Goal: Find contact information: Find contact information

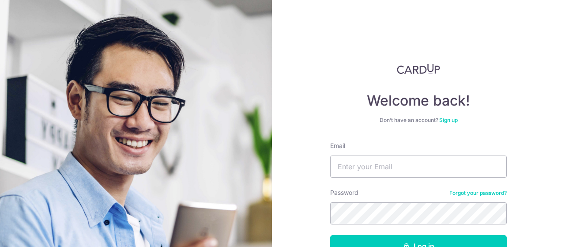
scroll to position [44, 0]
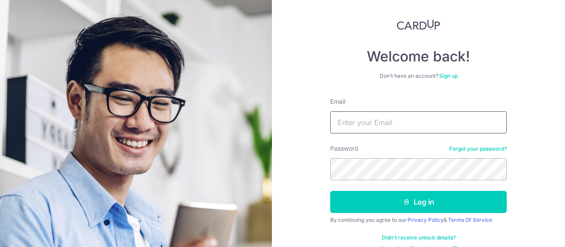
click at [404, 120] on input "Email" at bounding box center [418, 122] width 177 height 22
paste input "[PERSON_NAME][EMAIL_ADDRESS][PERSON_NAME][DOMAIN_NAME]"
type input "[PERSON_NAME][EMAIL_ADDRESS][PERSON_NAME][DOMAIN_NAME]"
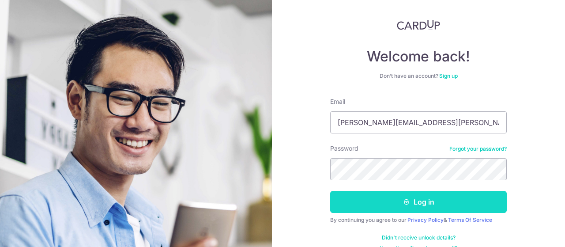
click at [438, 201] on button "Log in" at bounding box center [418, 202] width 177 height 22
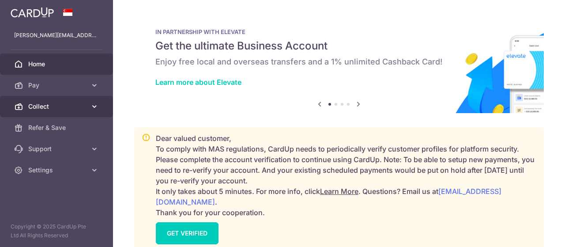
click at [80, 108] on span "Collect" at bounding box center [57, 106] width 58 height 9
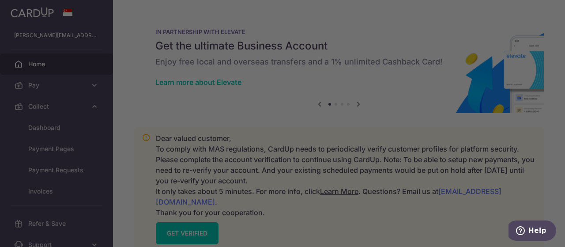
click at [67, 128] on div at bounding box center [285, 125] width 571 height 250
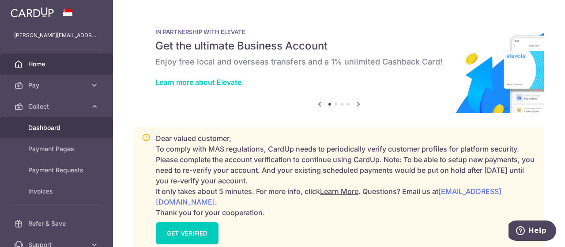
click at [51, 123] on span "Dashboard" at bounding box center [57, 127] width 58 height 9
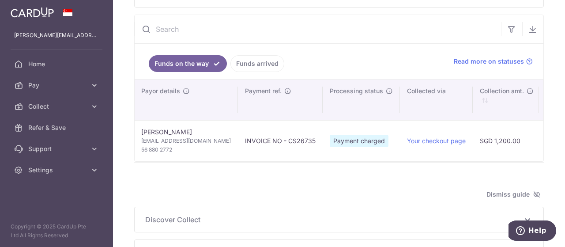
scroll to position [0, 71]
type input "August 2025"
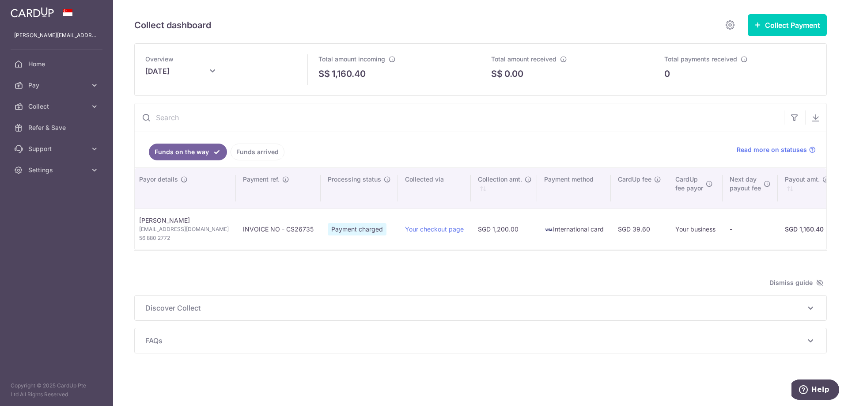
scroll to position [0, 0]
click at [422, 230] on link "Your checkout page" at bounding box center [434, 229] width 59 height 8
click at [565, 247] on span "Help" at bounding box center [821, 390] width 18 height 8
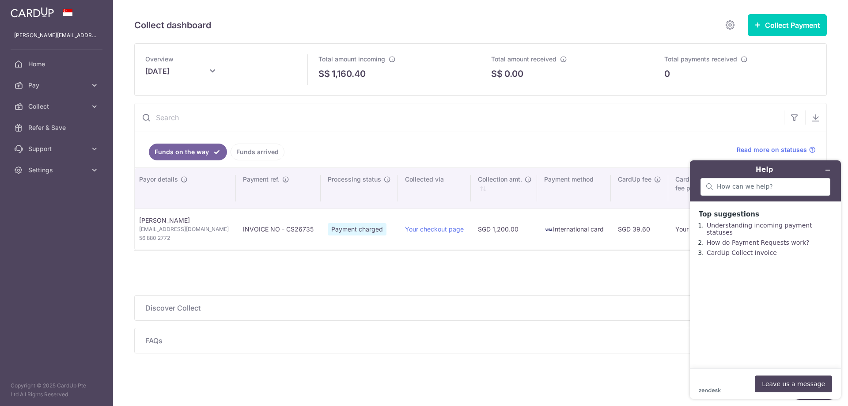
click at [565, 247] on div "zendesk .cls-1{fill:#03363d;} Leave us a message" at bounding box center [765, 384] width 133 height 17
click at [565, 169] on icon "Minimize widget" at bounding box center [828, 170] width 6 height 6
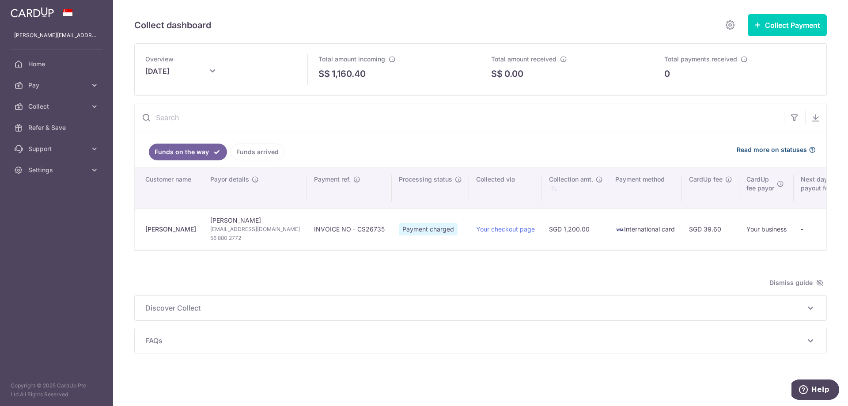
click at [565, 147] on icon at bounding box center [812, 149] width 7 height 7
click at [565, 26] on icon at bounding box center [730, 24] width 11 height 11
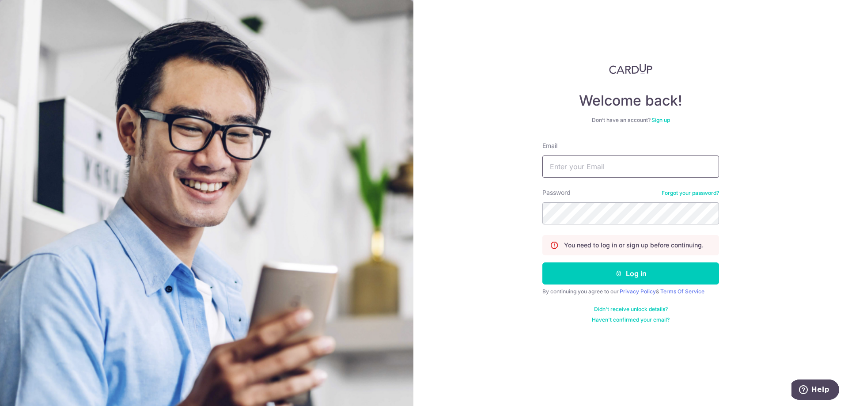
click at [565, 171] on input "Email" at bounding box center [631, 167] width 177 height 22
paste input "peggy@tanchan-cpa.com"
type input "peggy@tanchan-cpa.com"
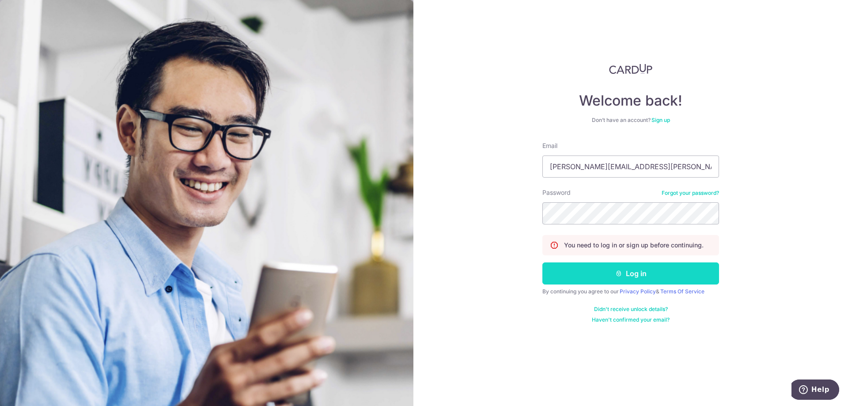
click at [565, 247] on button "Log in" at bounding box center [631, 273] width 177 height 22
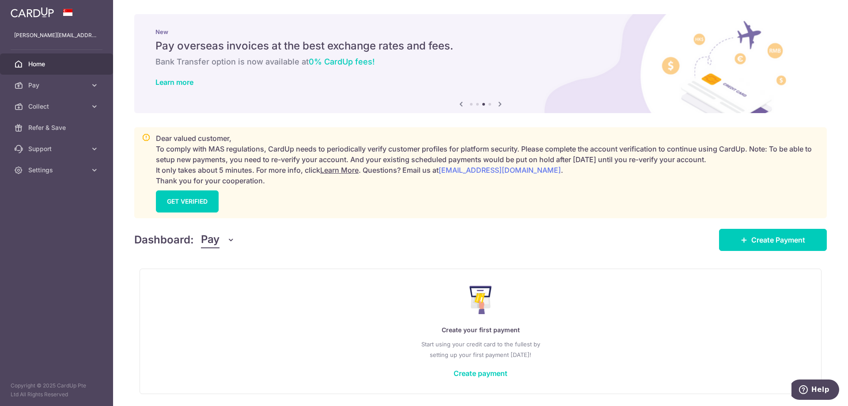
scroll to position [30, 0]
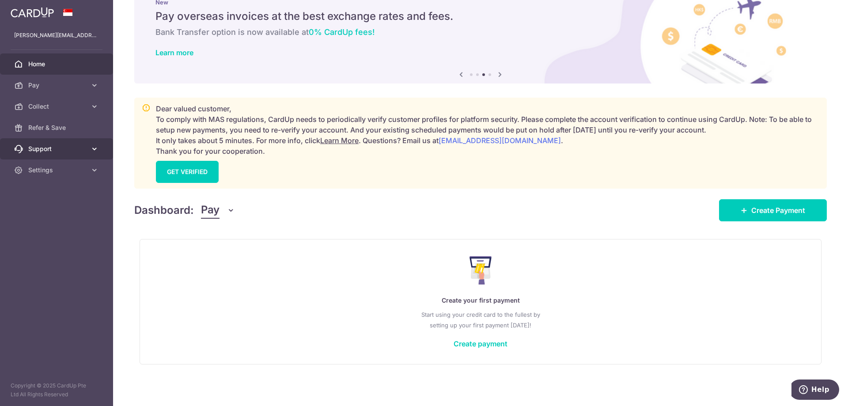
click at [56, 148] on span "Support" at bounding box center [57, 148] width 58 height 9
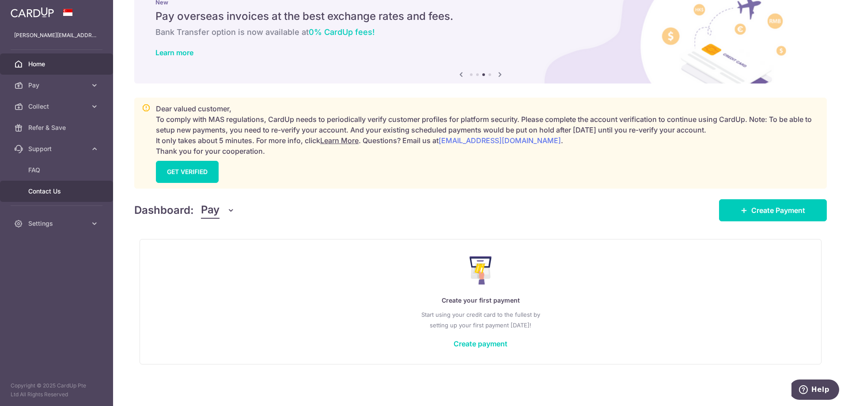
click at [39, 190] on span "Contact Us" at bounding box center [57, 191] width 58 height 9
